Goal: Information Seeking & Learning: Learn about a topic

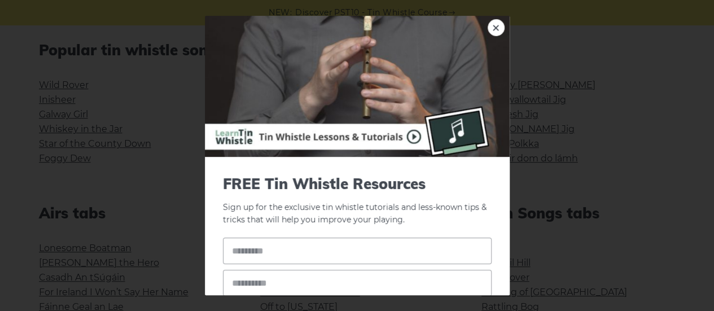
drag, startPoint x: 492, startPoint y: 28, endPoint x: 382, endPoint y: 55, distance: 113.2
click at [492, 28] on link "×" at bounding box center [496, 27] width 17 height 17
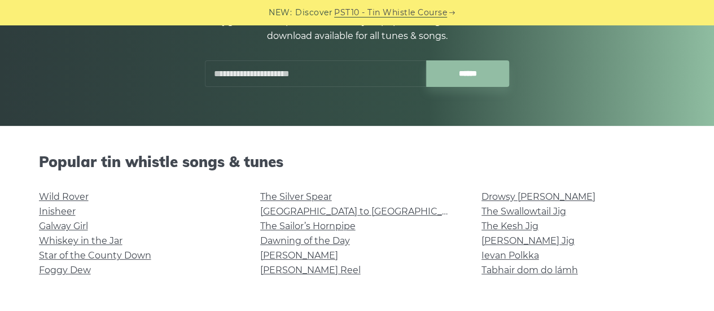
scroll to position [169, 0]
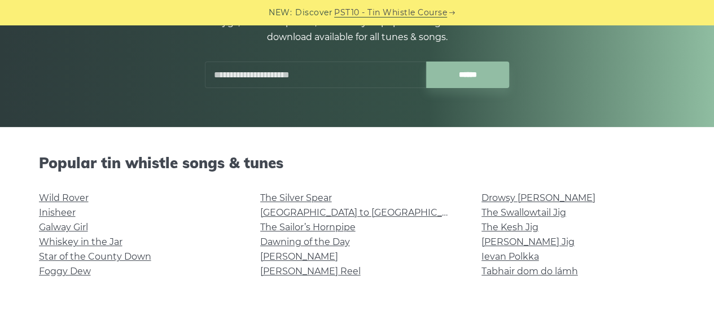
click at [176, 188] on div "Popular tin whistle songs & tunes Wild Rover Inisheer Galway Girl Whiskey in th…" at bounding box center [357, 222] width 664 height 136
click at [179, 192] on li "Wild Rover" at bounding box center [136, 198] width 194 height 15
click at [308, 212] on link "Rocky Road to Dublin" at bounding box center [364, 212] width 208 height 11
click at [198, 215] on li "Inisheer" at bounding box center [136, 212] width 194 height 15
click at [398, 188] on div "Popular tin whistle songs & tunes Wild Rover Inisheer Galway Girl Whiskey in th…" at bounding box center [357, 222] width 664 height 136
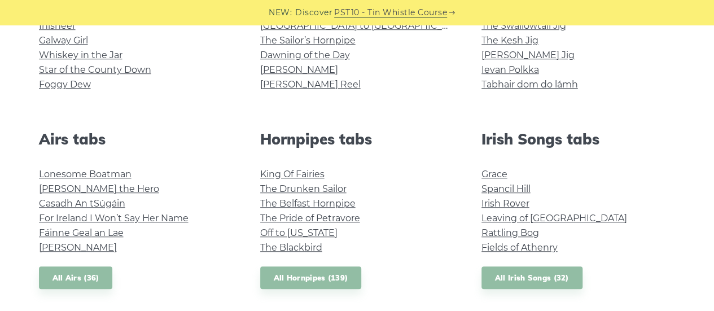
scroll to position [339, 0]
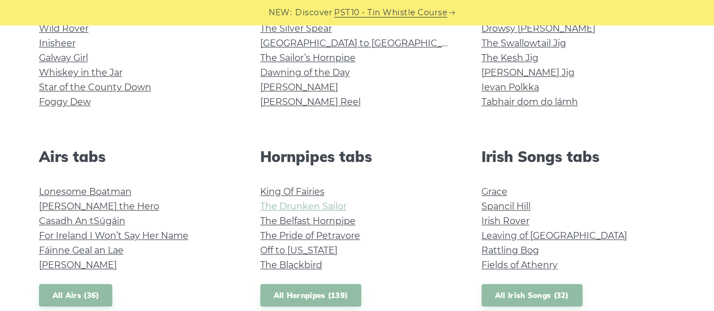
click at [330, 204] on link "The Drunken Sailor" at bounding box center [303, 206] width 86 height 11
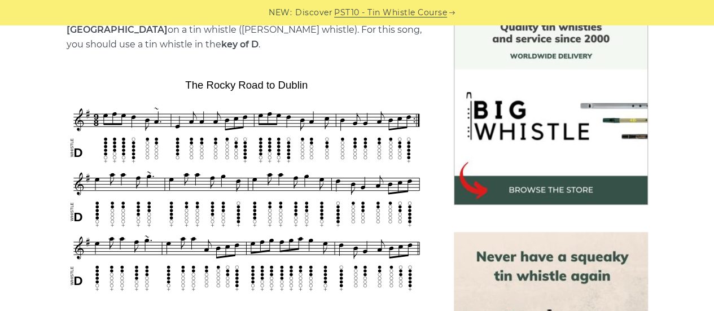
scroll to position [339, 0]
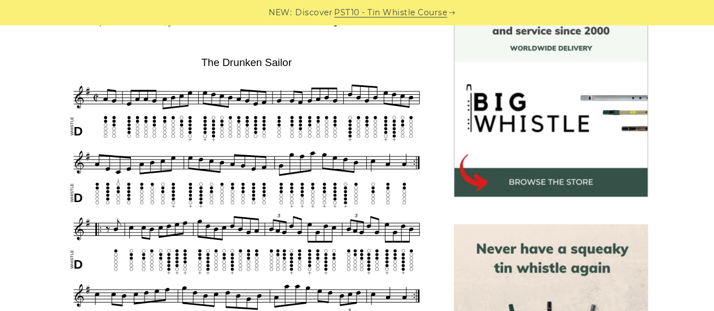
scroll to position [339, 0]
